Goal: Transaction & Acquisition: Purchase product/service

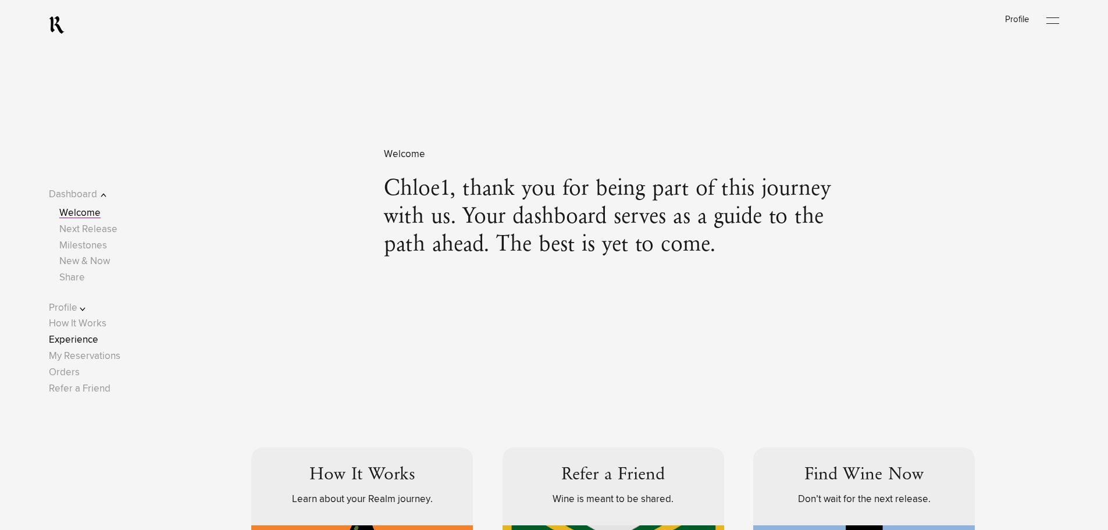
click at [94, 336] on link "Experience" at bounding box center [73, 340] width 49 height 10
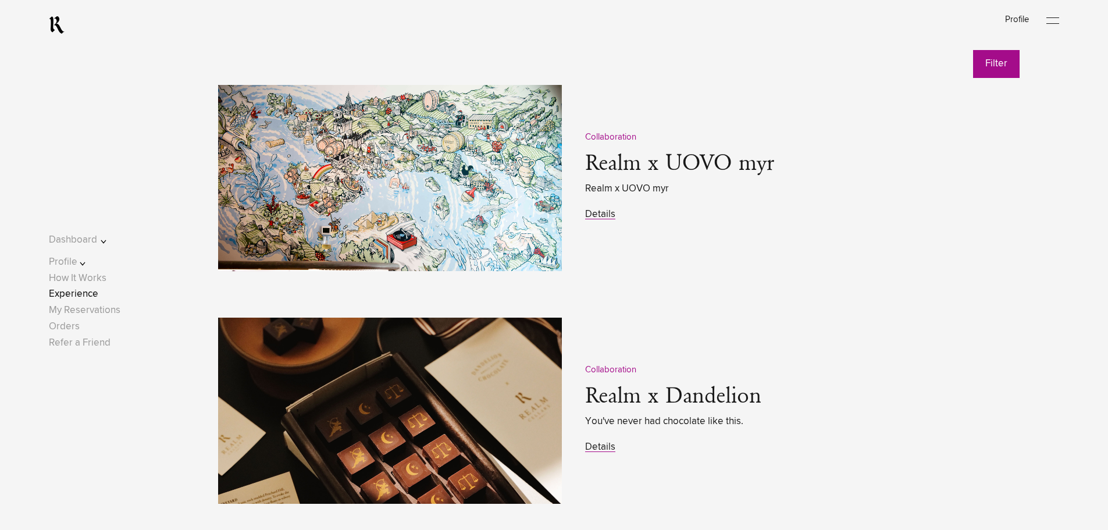
scroll to position [1673, 0]
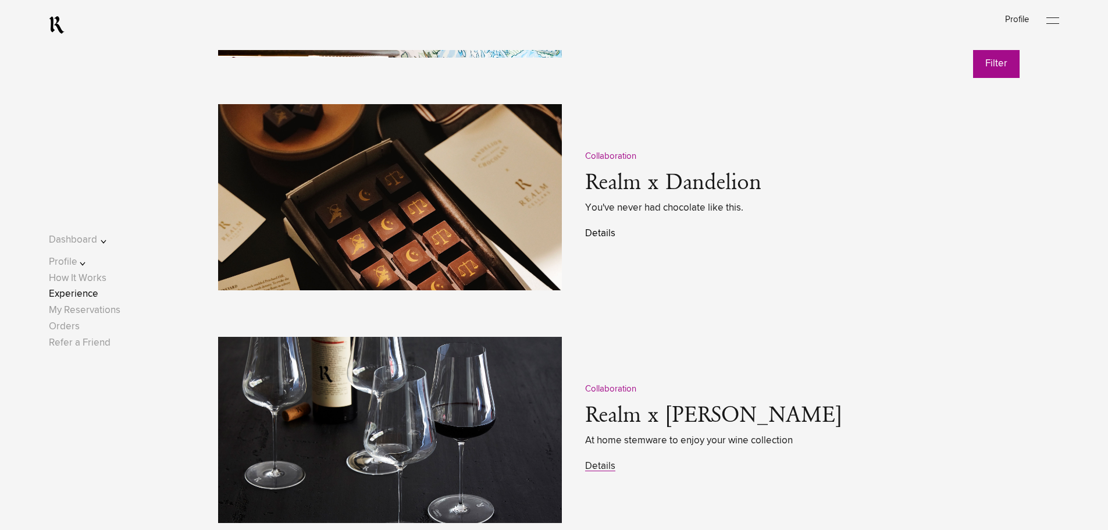
click at [608, 231] on link "Details" at bounding box center [600, 234] width 30 height 10
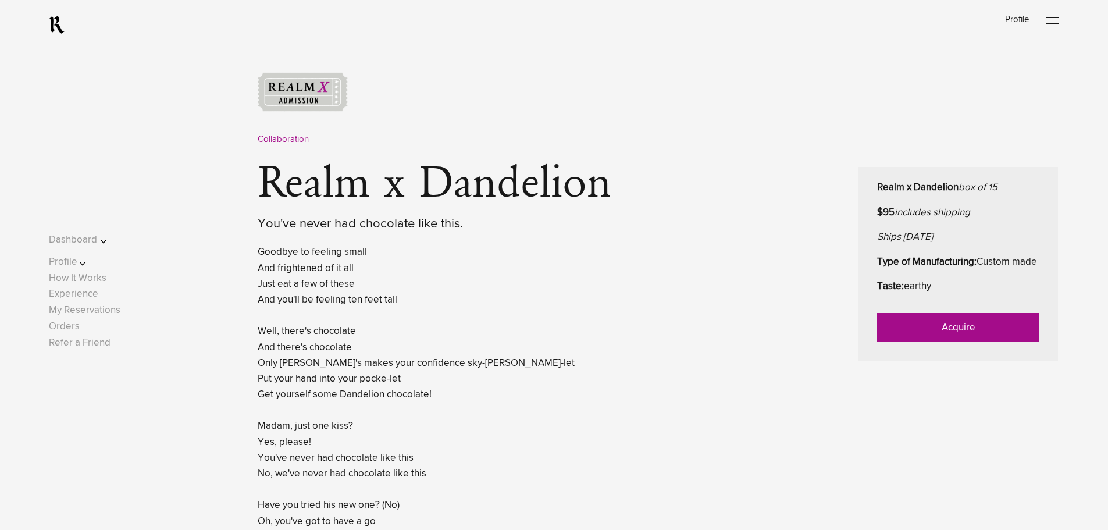
scroll to position [476, 0]
click at [927, 341] on link "Acquire" at bounding box center [958, 326] width 162 height 29
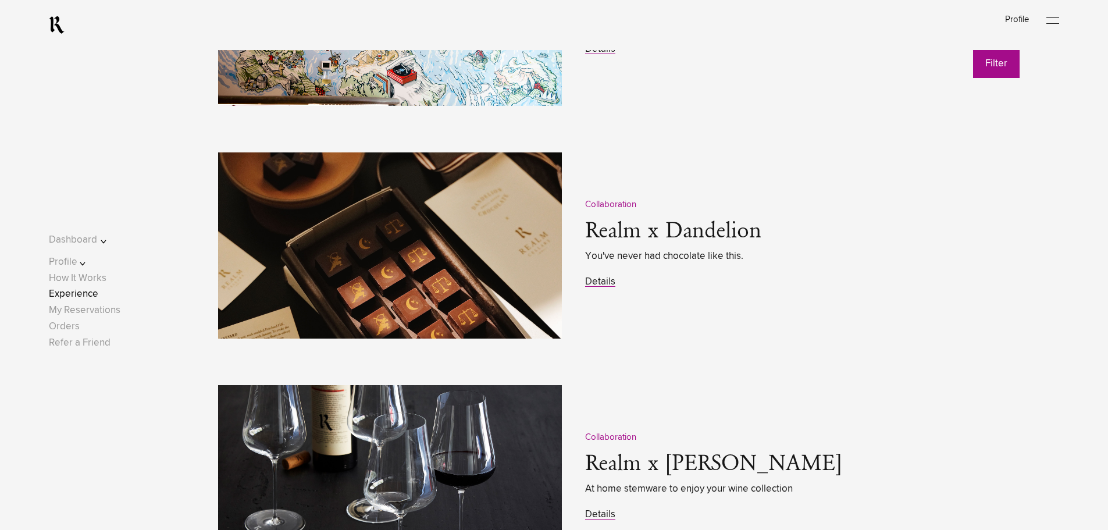
scroll to position [1673, 0]
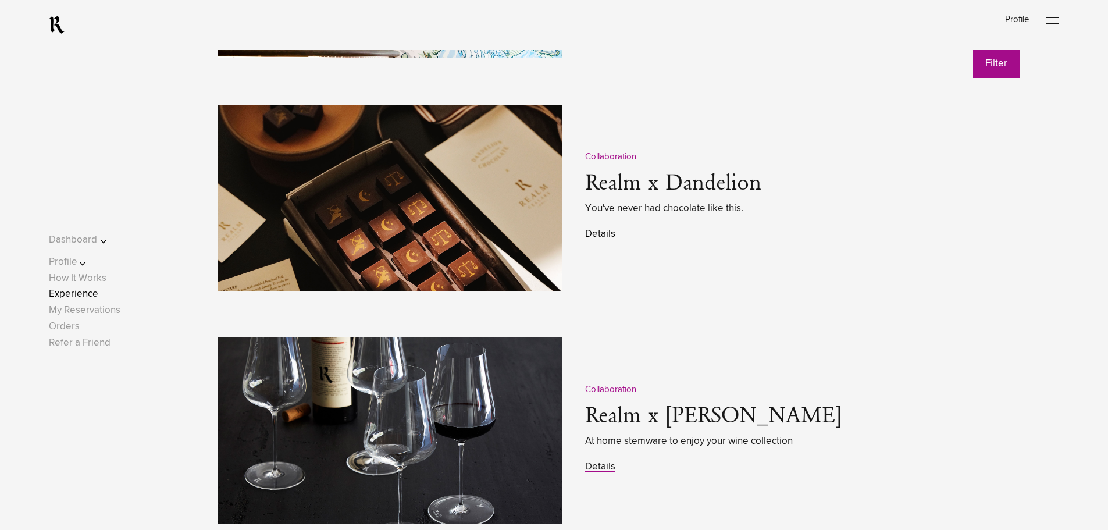
click at [596, 231] on link "Details" at bounding box center [600, 234] width 30 height 10
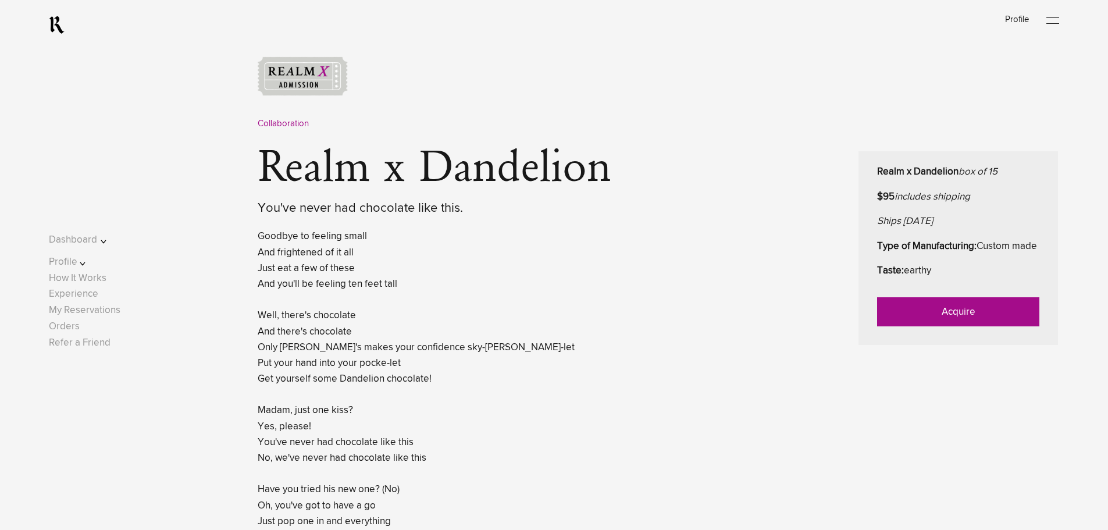
scroll to position [489, 0]
click at [931, 328] on link "Acquire" at bounding box center [958, 313] width 162 height 29
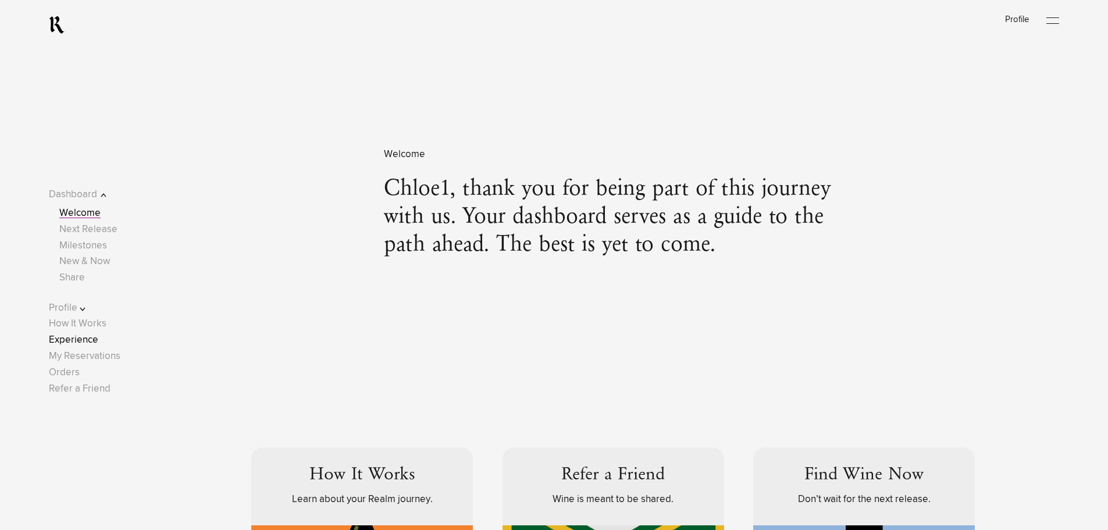
click at [93, 337] on link "Experience" at bounding box center [73, 340] width 49 height 10
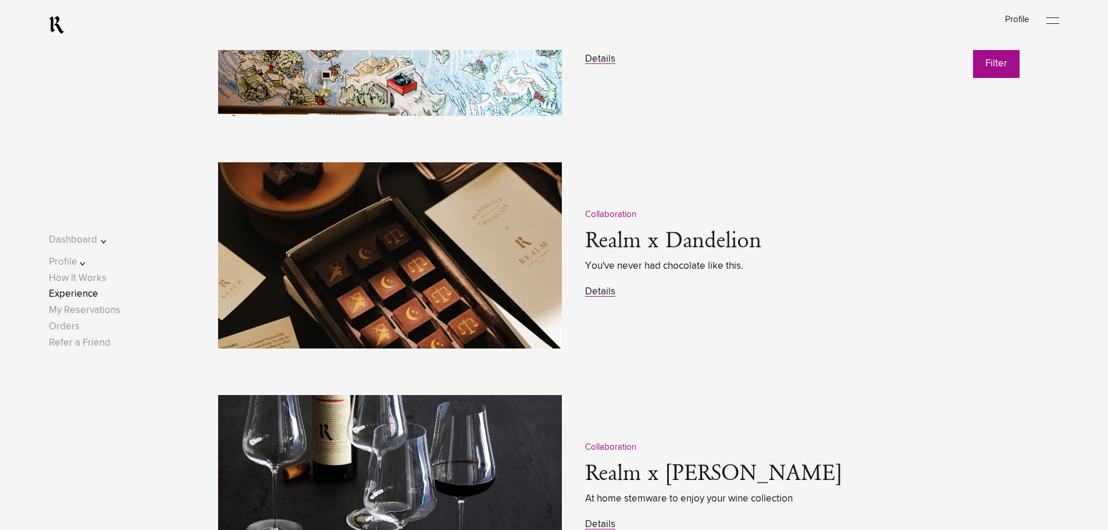
scroll to position [1616, 0]
click at [601, 292] on link "Details" at bounding box center [600, 291] width 30 height 10
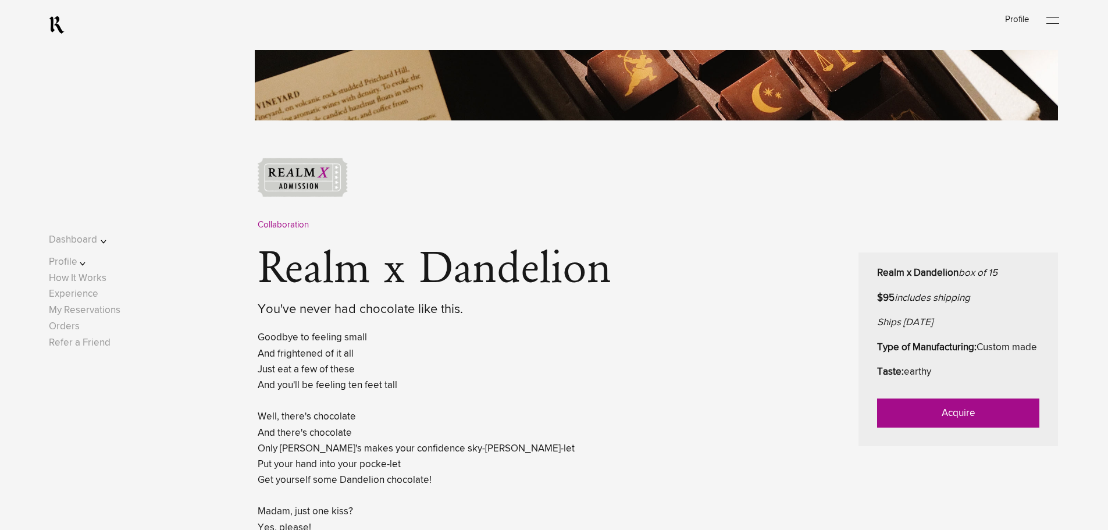
scroll to position [390, 0]
click at [928, 426] on link "Acquire" at bounding box center [958, 412] width 162 height 29
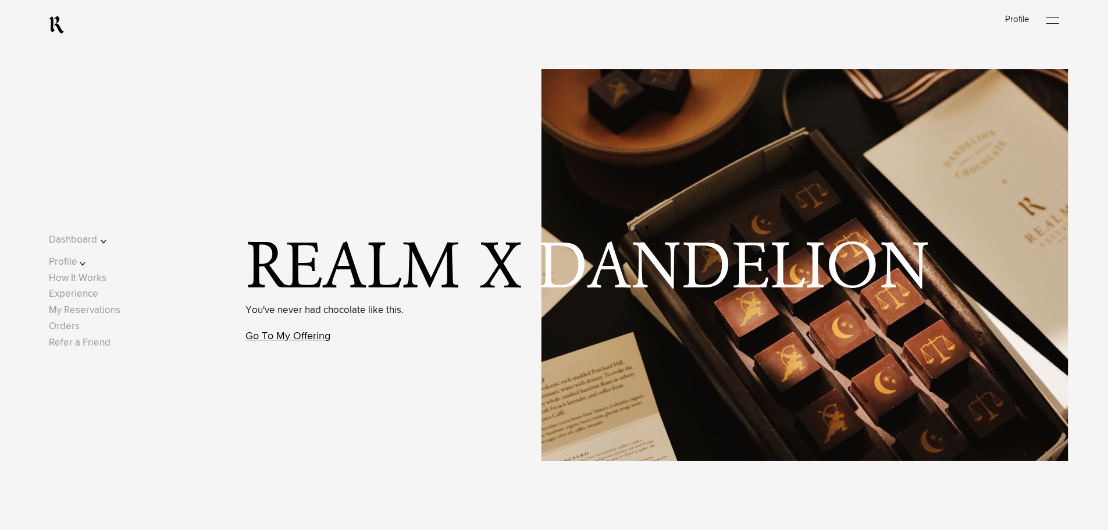
click at [305, 341] on link "Go To My Offering" at bounding box center [287, 336] width 85 height 10
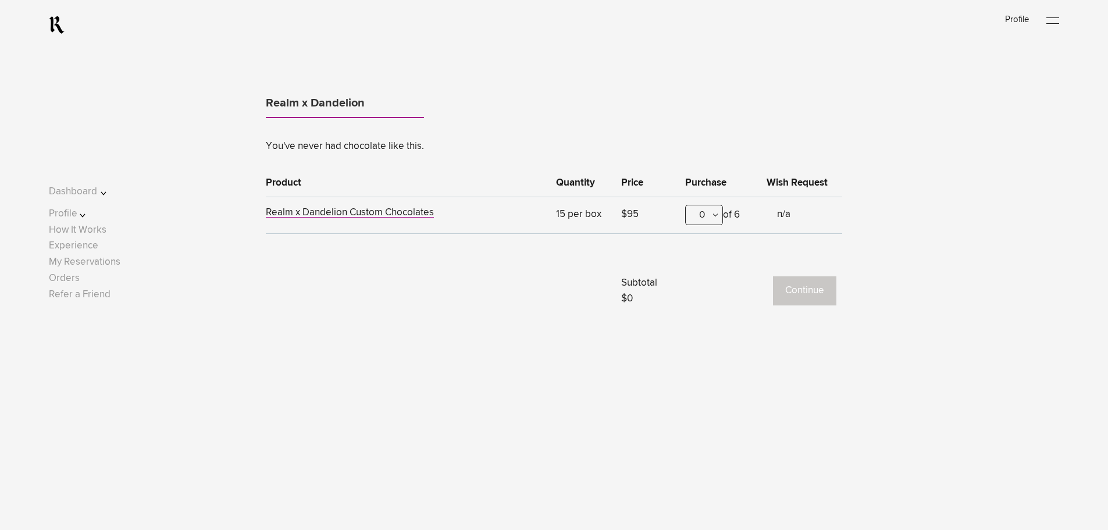
scroll to position [665, 0]
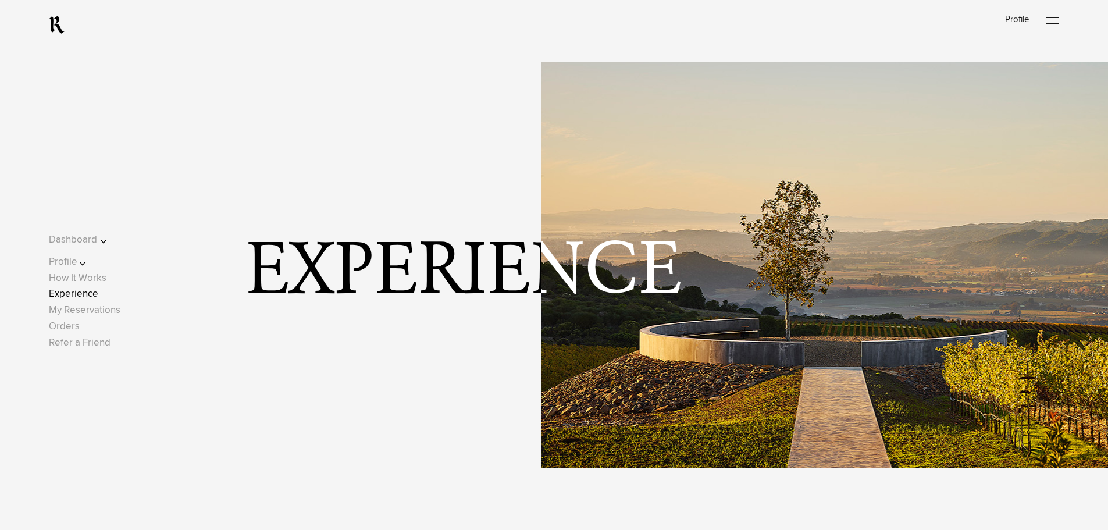
scroll to position [1616, 0]
